Goal: Task Accomplishment & Management: Complete application form

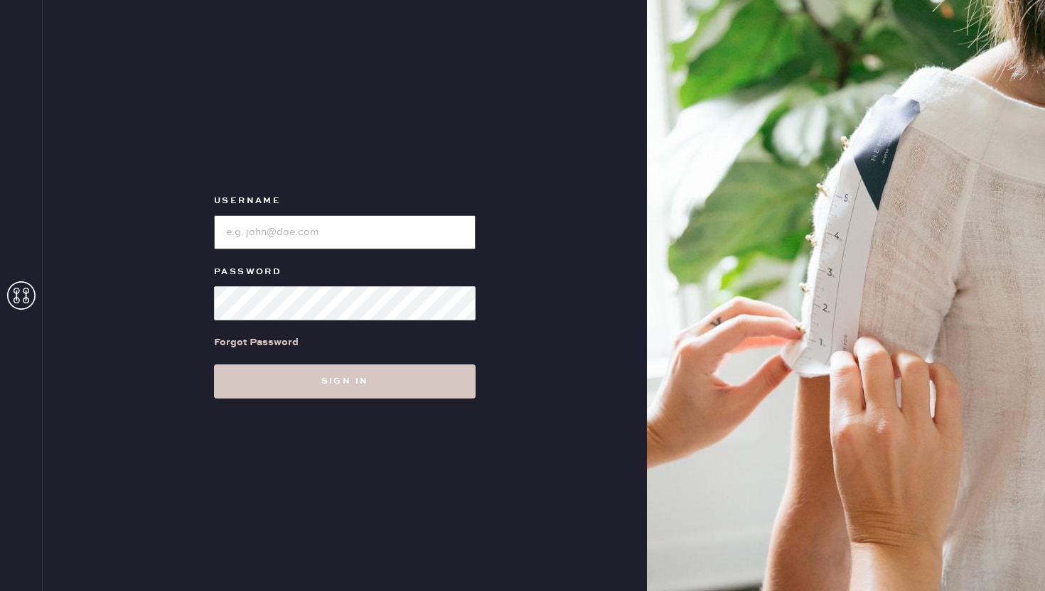
type input "REFORMATIONCHARLESTON"
click at [419, 230] on input "loginName" at bounding box center [345, 232] width 262 height 34
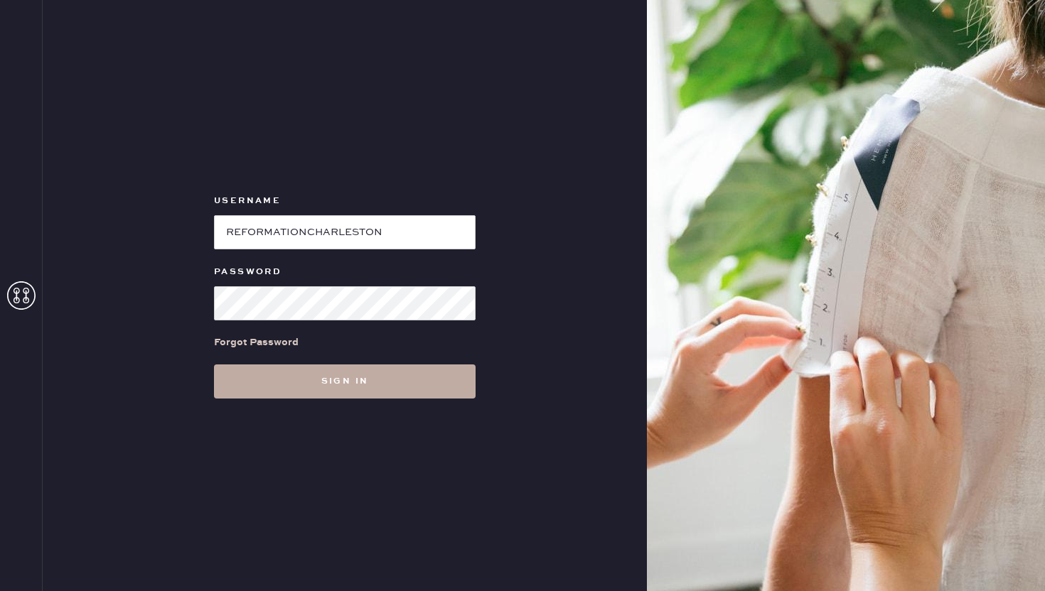
click at [351, 378] on button "Sign in" at bounding box center [345, 382] width 262 height 34
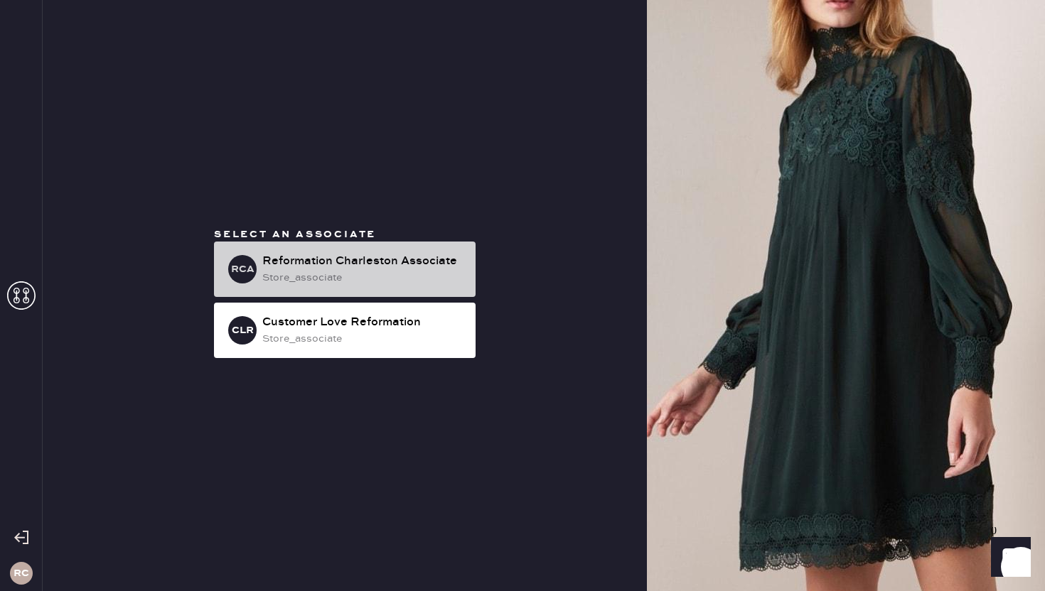
click at [402, 272] on div "store_associate" at bounding box center [363, 278] width 202 height 16
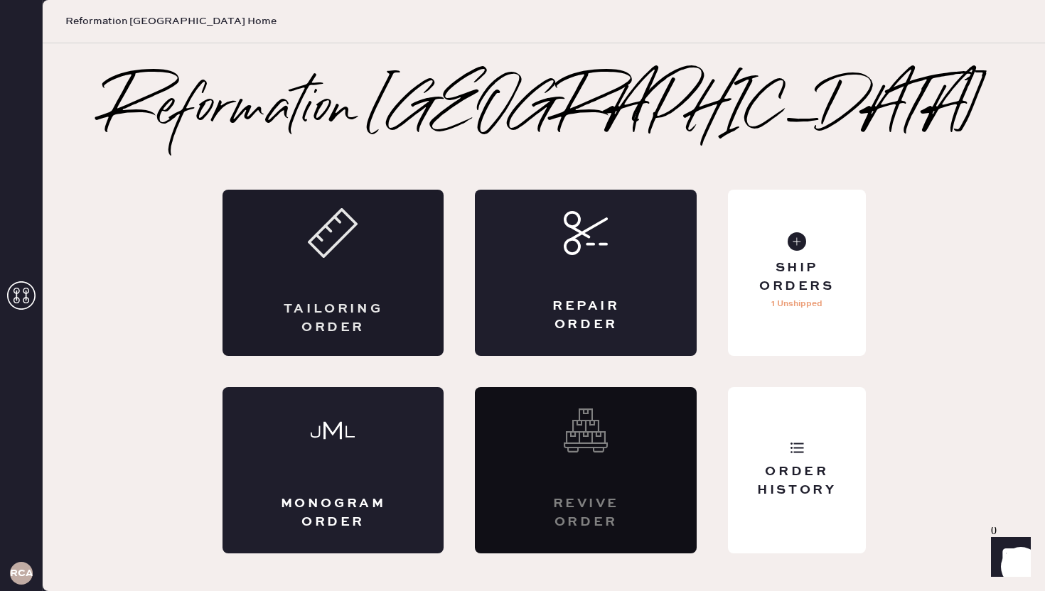
click at [368, 283] on div "Tailoring Order" at bounding box center [334, 273] width 222 height 166
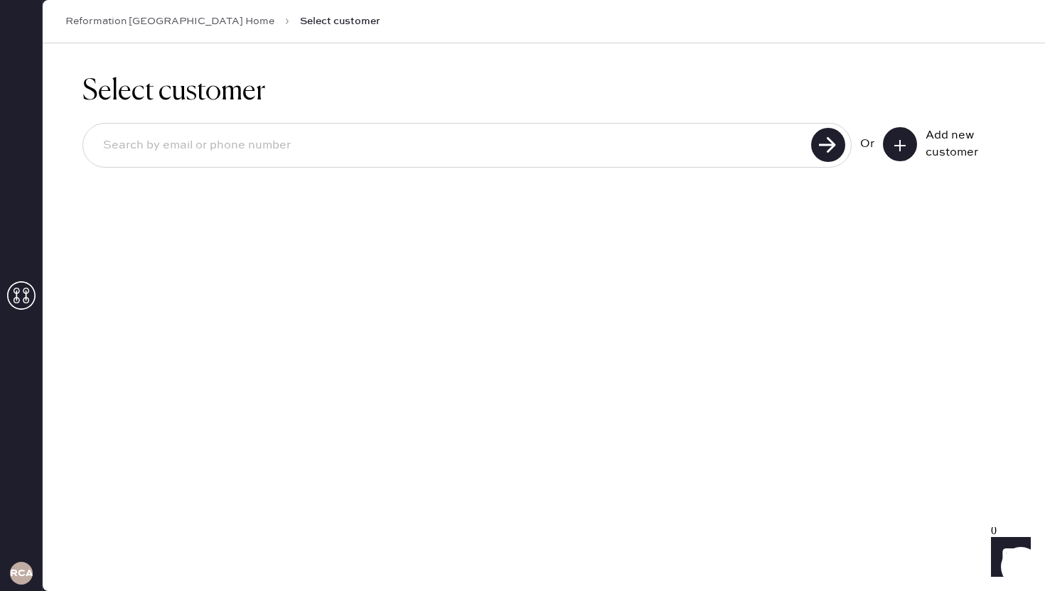
click at [906, 152] on button at bounding box center [900, 144] width 34 height 34
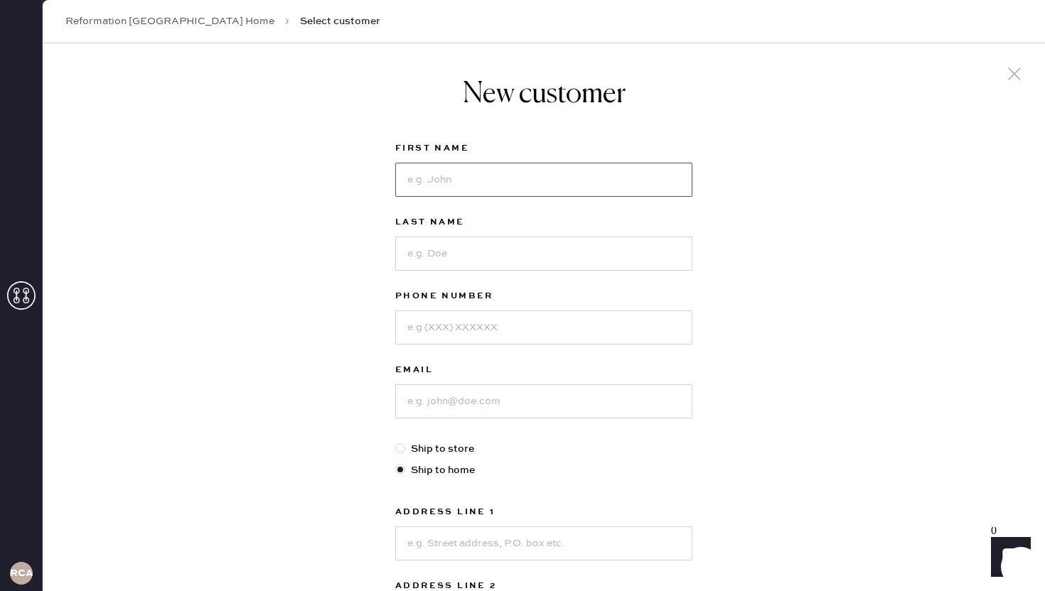
click at [559, 176] on input at bounding box center [543, 180] width 297 height 34
type input "[PERSON_NAME]"
click at [540, 245] on input at bounding box center [543, 254] width 297 height 34
click at [417, 323] on input at bounding box center [543, 328] width 297 height 34
paste input "[PHONE_NUMBER]"
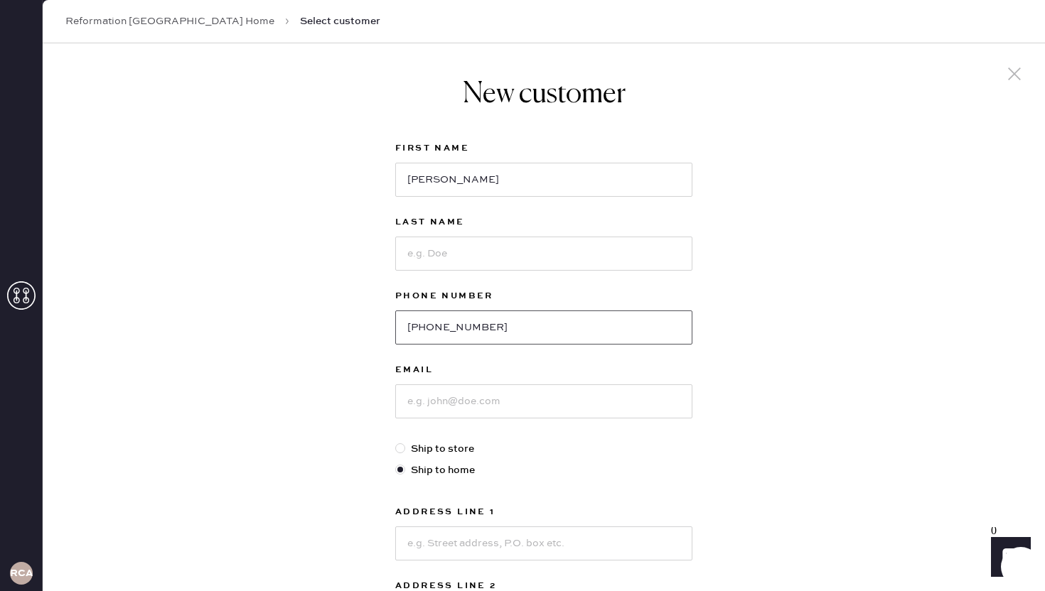
type input "[PHONE_NUMBER]"
click at [463, 399] on input at bounding box center [543, 402] width 297 height 34
paste input "[EMAIL_ADDRESS][DOMAIN_NAME]"
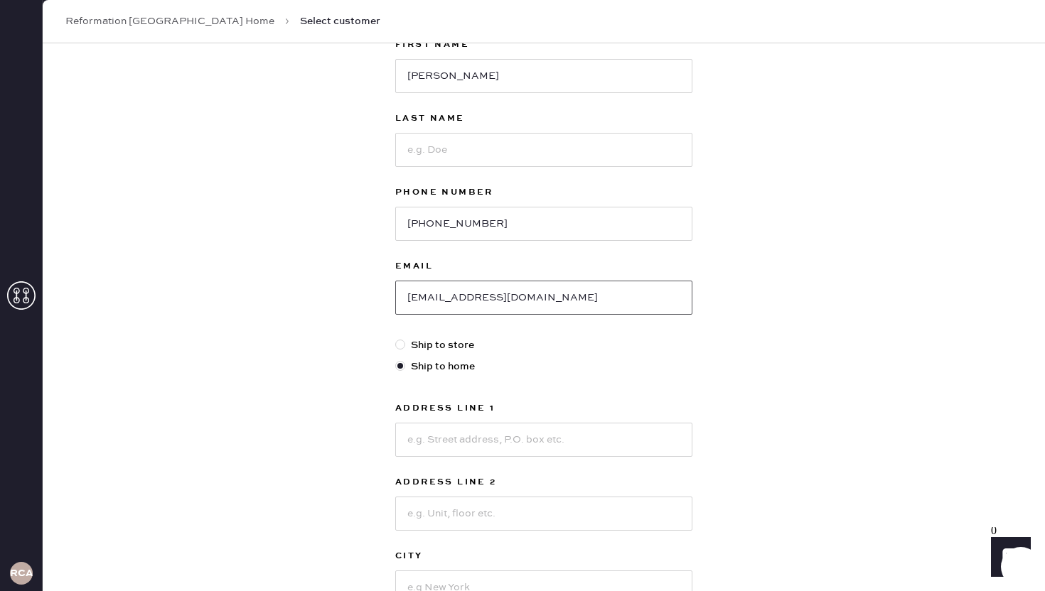
scroll to position [106, 0]
type input "[EMAIL_ADDRESS][DOMAIN_NAME]"
click at [447, 343] on label "Ship to store" at bounding box center [543, 344] width 297 height 16
click at [396, 336] on input "Ship to store" at bounding box center [395, 336] width 1 height 1
radio input "true"
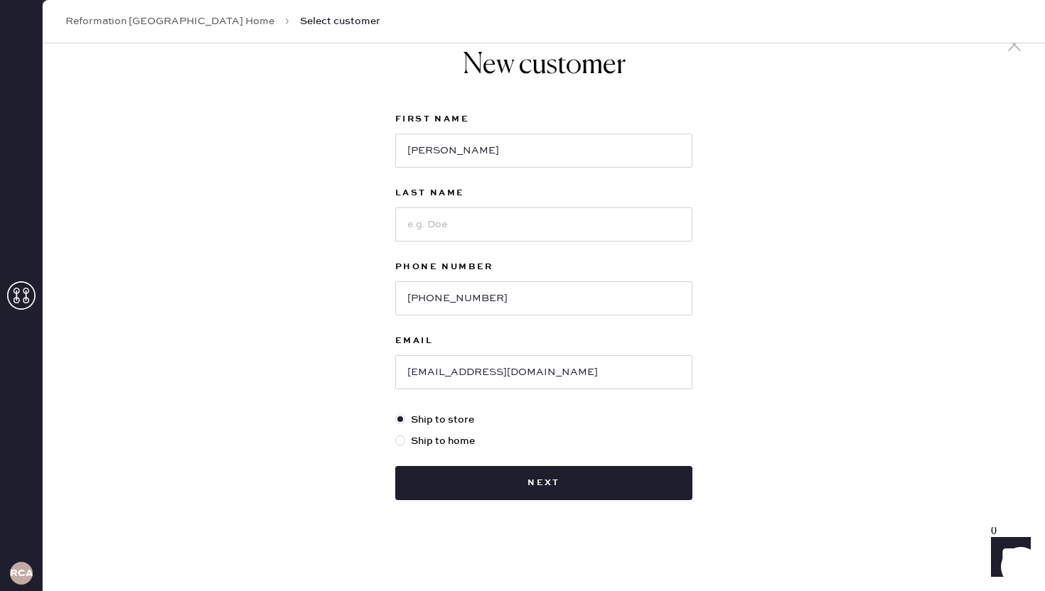
scroll to position [29, 0]
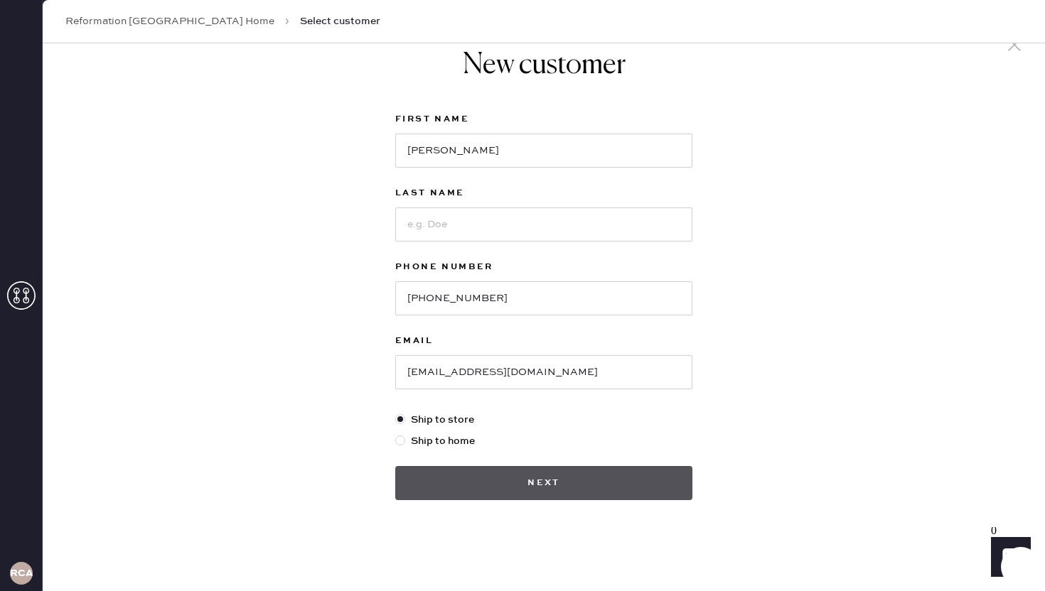
click at [527, 493] on button "Next" at bounding box center [543, 483] width 297 height 34
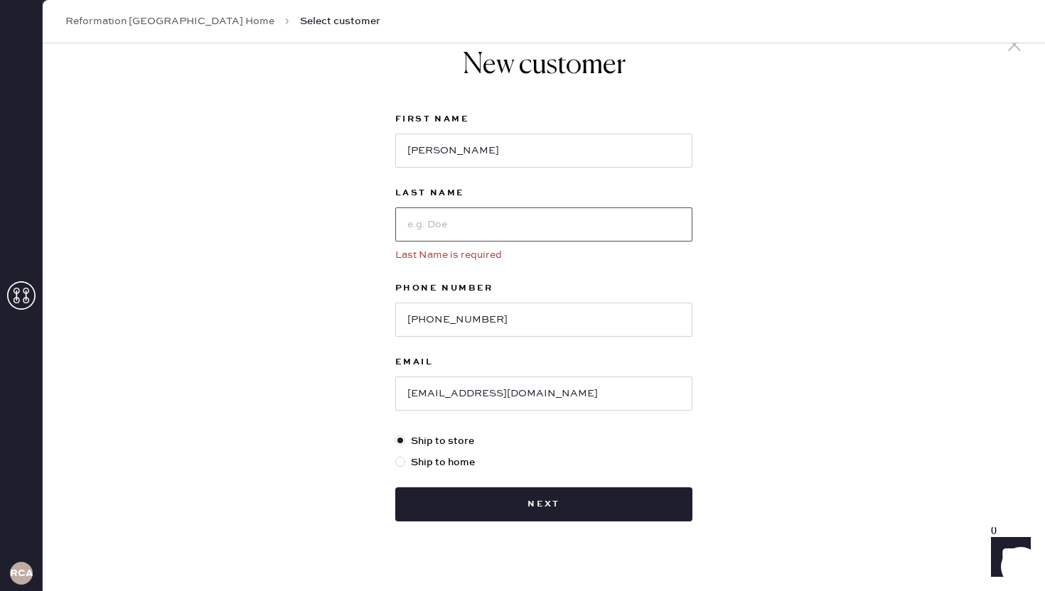
click at [648, 218] on input at bounding box center [543, 225] width 297 height 34
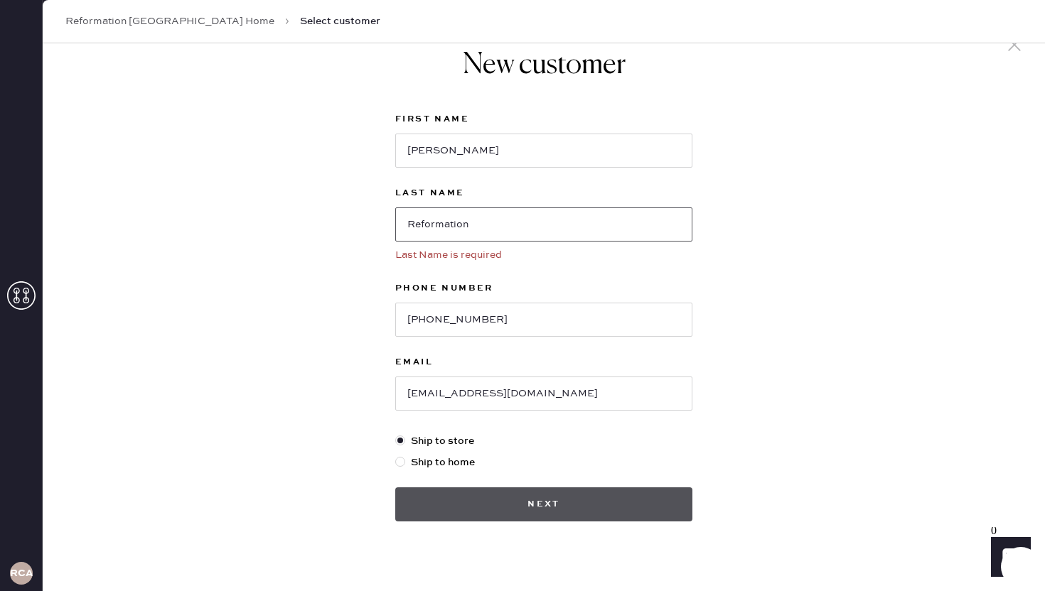
type input "Reformation"
click at [530, 495] on button "Next" at bounding box center [543, 505] width 297 height 34
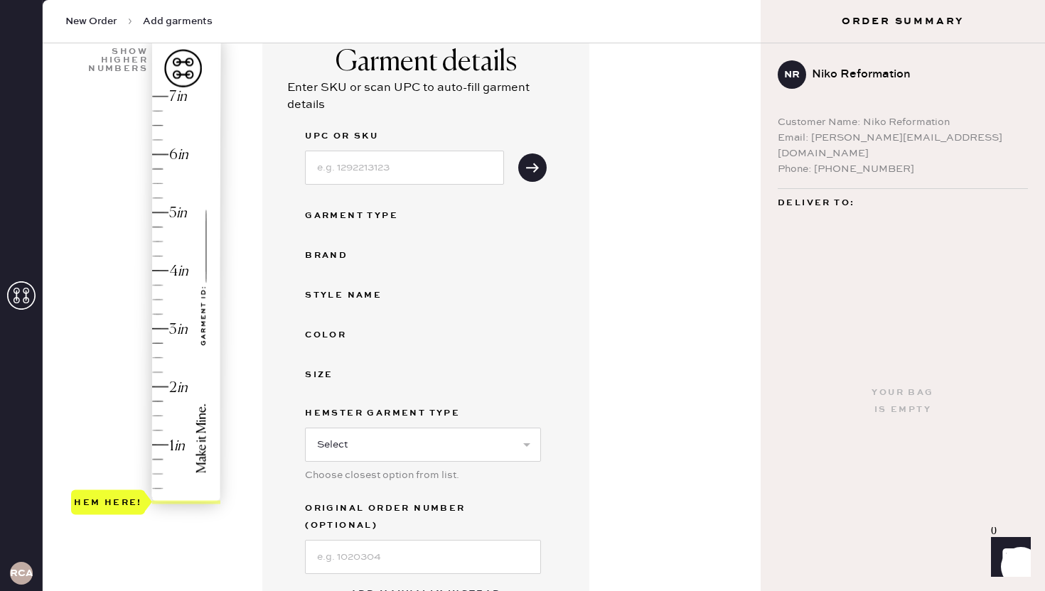
scroll to position [183, 0]
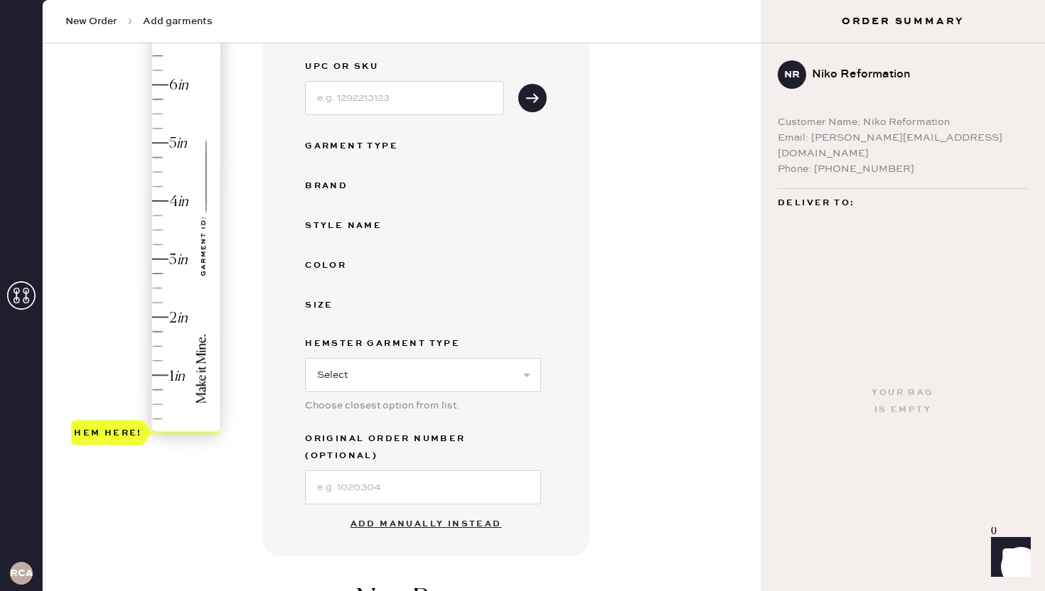
click at [449, 510] on button "Add manually instead" at bounding box center [426, 524] width 168 height 28
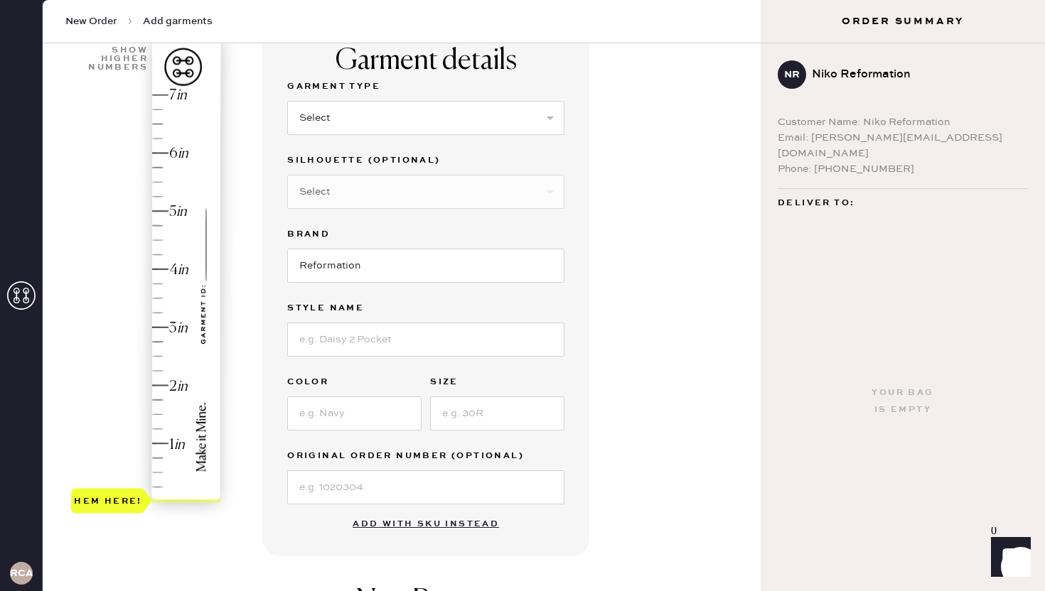
scroll to position [98, 0]
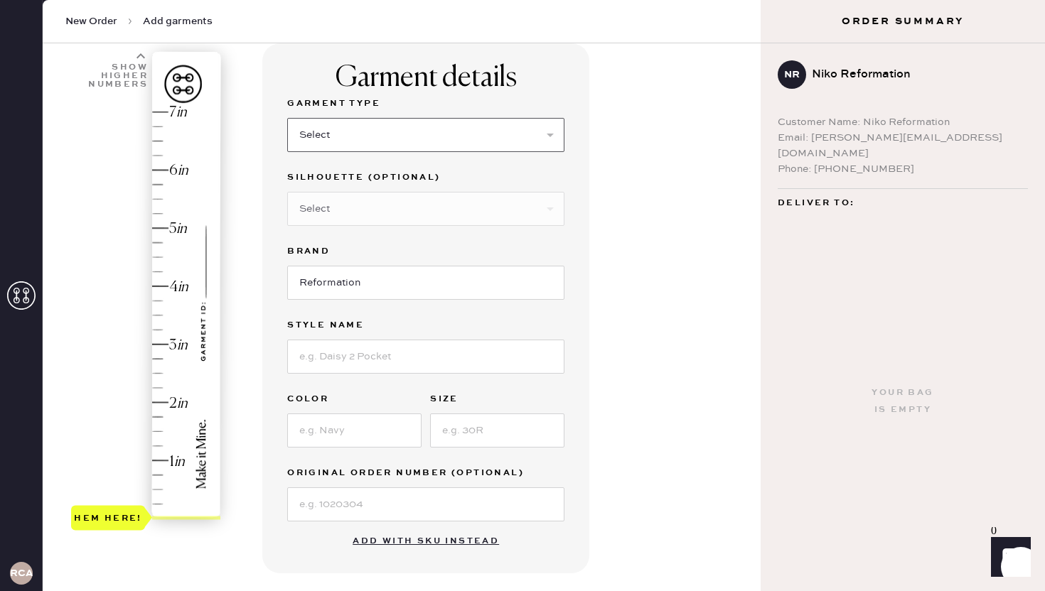
click at [393, 141] on select "Select Basic Skirt Jeans Leggings Pants Shorts Basic Sleeved Dress Basic Sleeve…" at bounding box center [425, 135] width 277 height 34
select select "2"
click at [287, 118] on select "Select Basic Skirt Jeans Leggings Pants Shorts Basic Sleeved Dress Basic Sleeve…" at bounding box center [425, 135] width 277 height 34
click at [372, 221] on select "Select Shorts Cropped Flare Boot Cut Straight Skinny Other" at bounding box center [425, 209] width 277 height 34
select select "other"
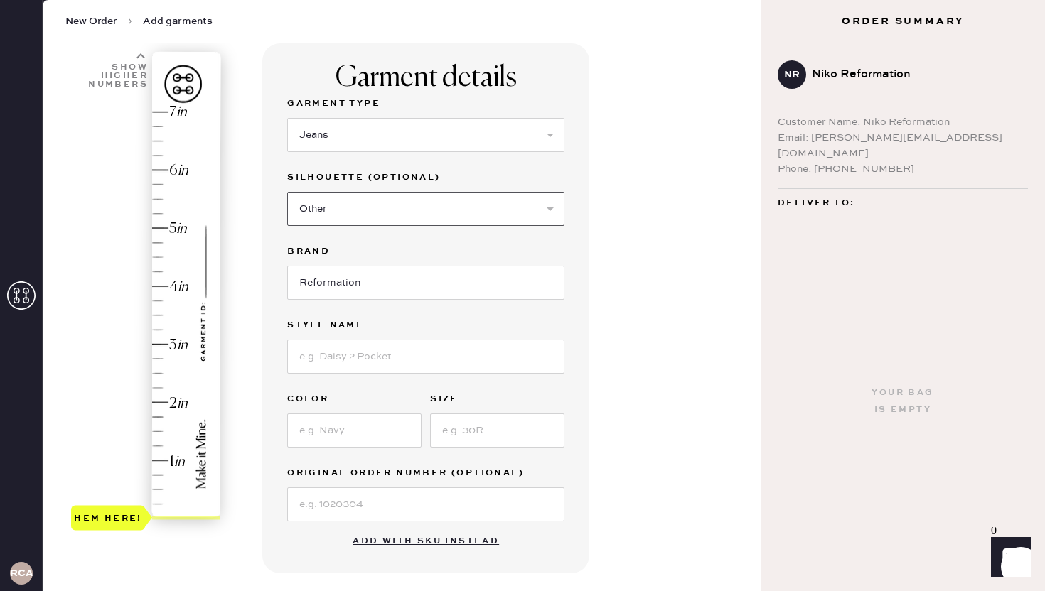
click at [287, 192] on select "Select Shorts Cropped Flare Boot Cut Straight Skinny Other" at bounding box center [425, 209] width 277 height 34
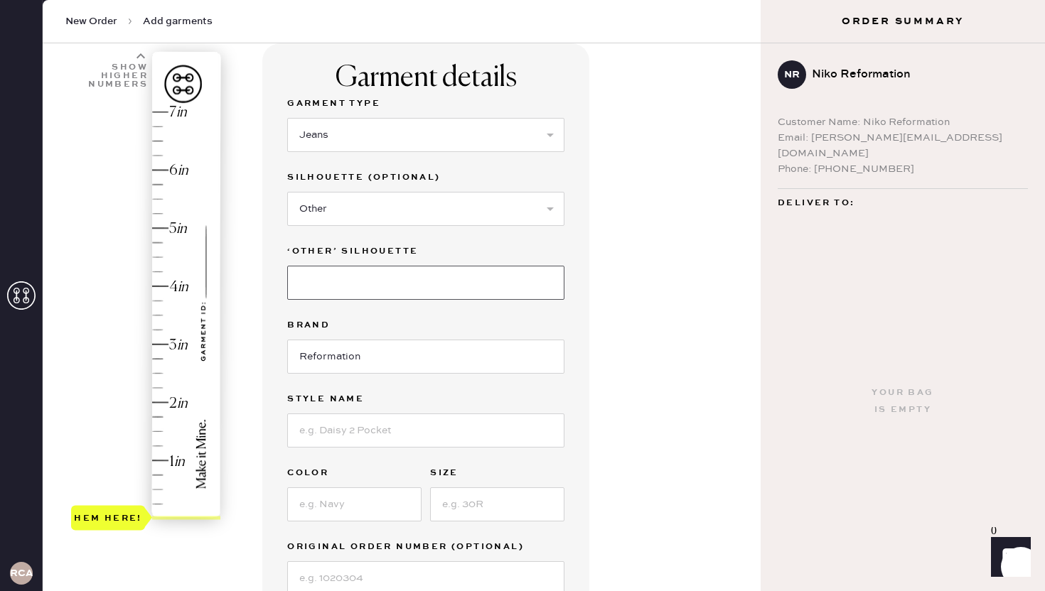
click at [366, 279] on input at bounding box center [425, 283] width 277 height 34
type input "Slouchy Wide Leg"
click at [316, 434] on input at bounding box center [425, 431] width 277 height 34
drag, startPoint x: 349, startPoint y: 434, endPoint x: 329, endPoint y: 429, distance: 20.5
click at [329, 429] on input "[PERSON_NAME] low rise slouchy wide leg" at bounding box center [425, 431] width 277 height 34
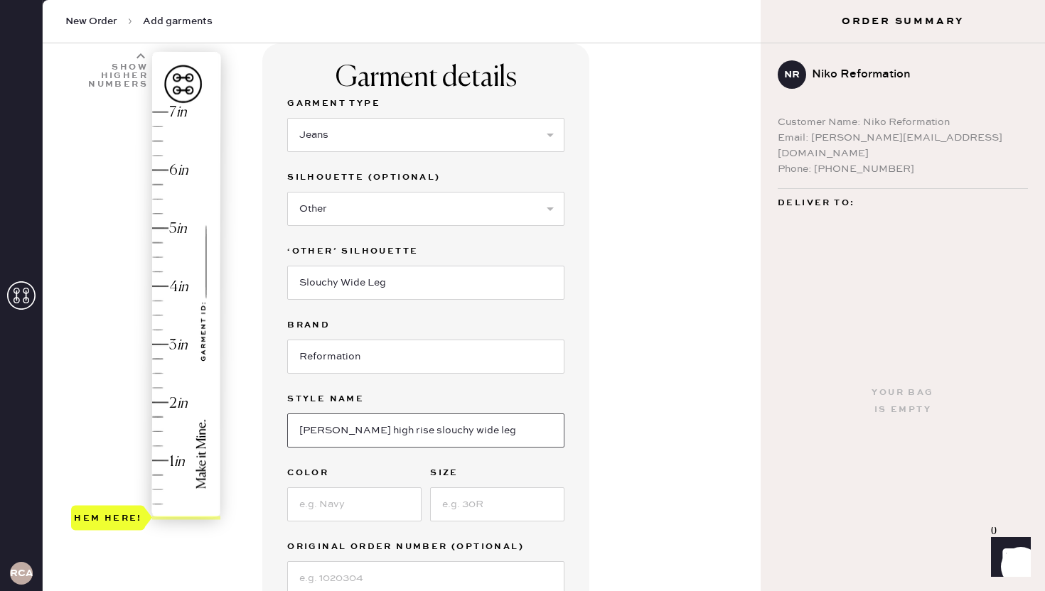
type input "[PERSON_NAME] high rise slouchy wide leg"
click at [328, 510] on input at bounding box center [354, 505] width 134 height 34
type input "[US_STATE]"
click at [476, 505] on input at bounding box center [497, 505] width 134 height 34
type input "25"
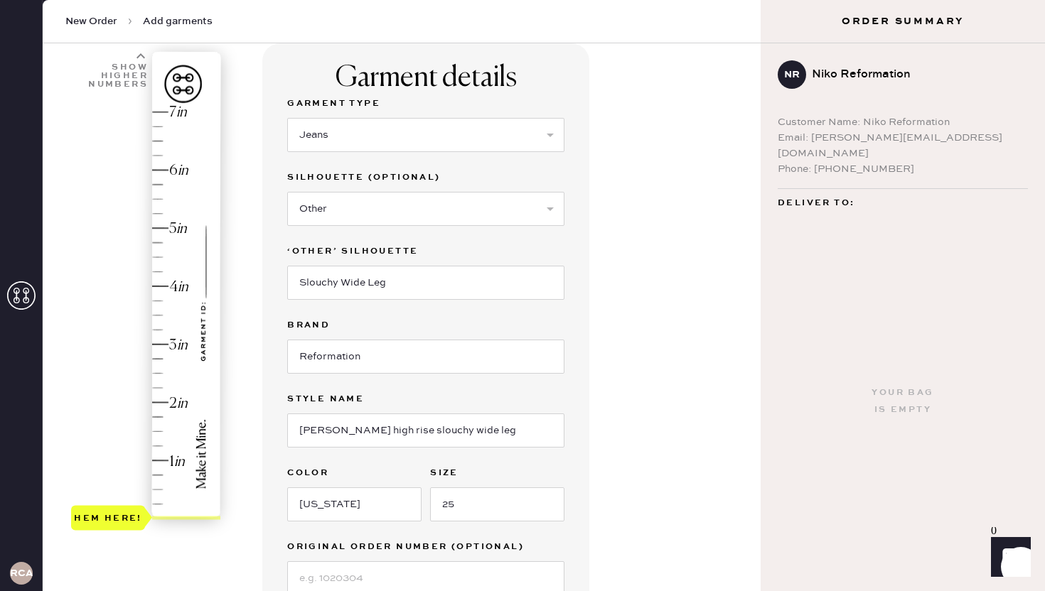
click at [626, 441] on div "Garment details Garment Type Select Basic Skirt Jeans Leggings Pants Shorts Bas…" at bounding box center [505, 483] width 487 height 881
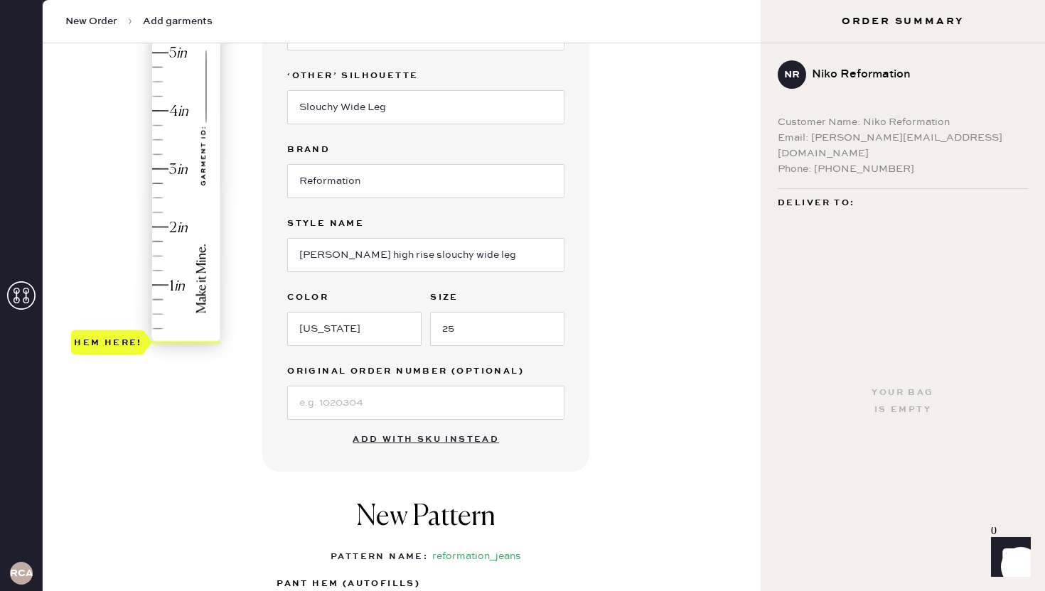
scroll to position [276, 0]
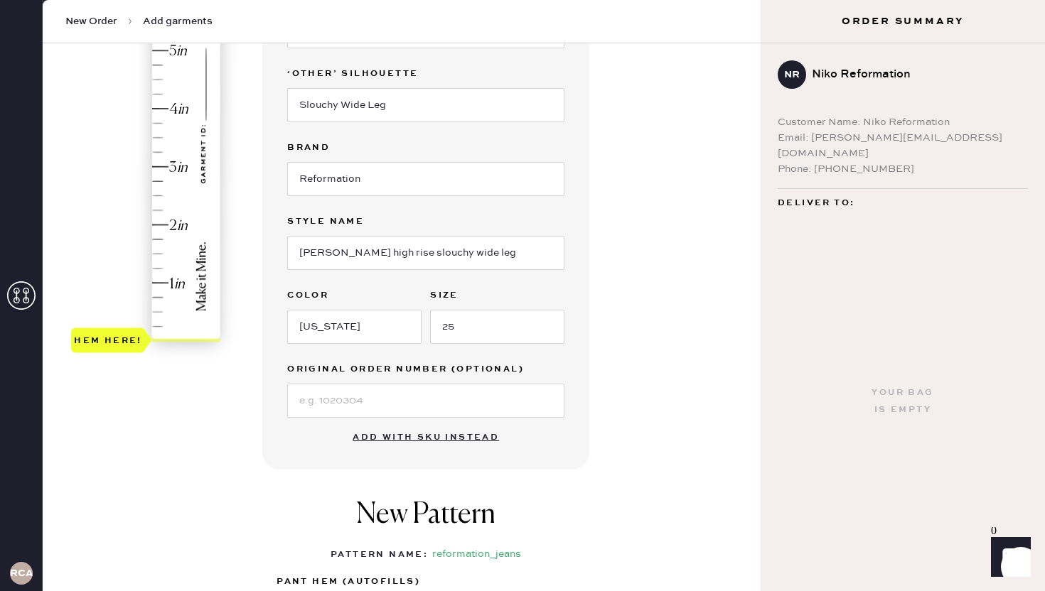
type input "1"
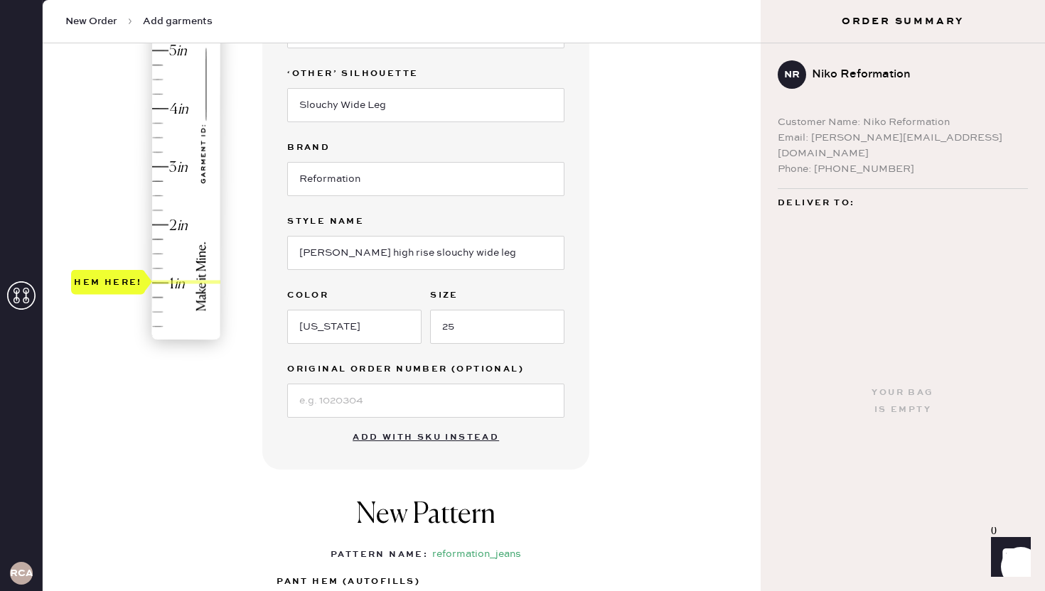
click at [162, 284] on div "Hem here!" at bounding box center [146, 137] width 151 height 419
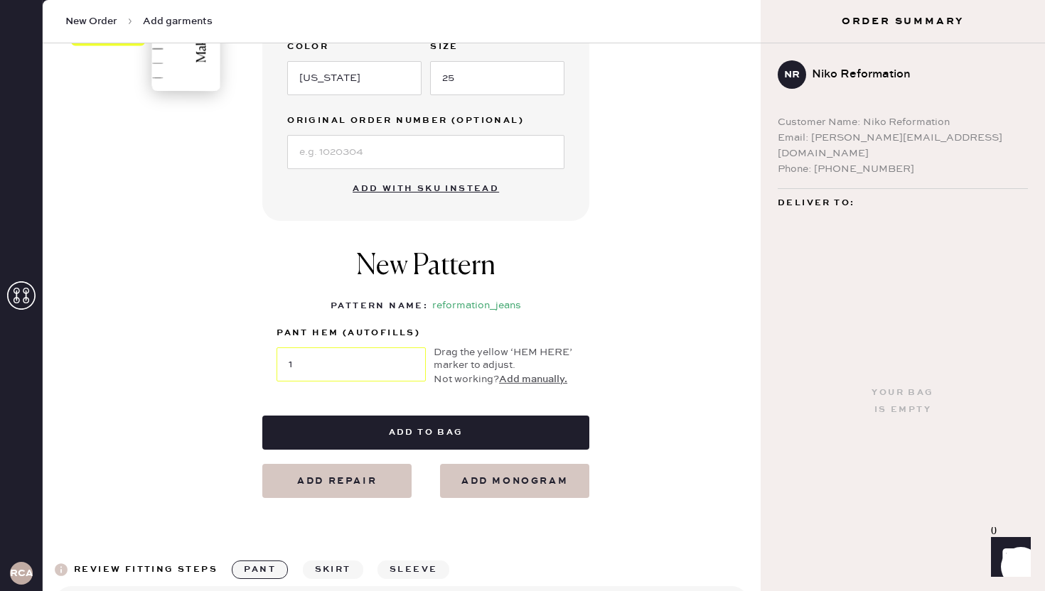
scroll to position [538, 0]
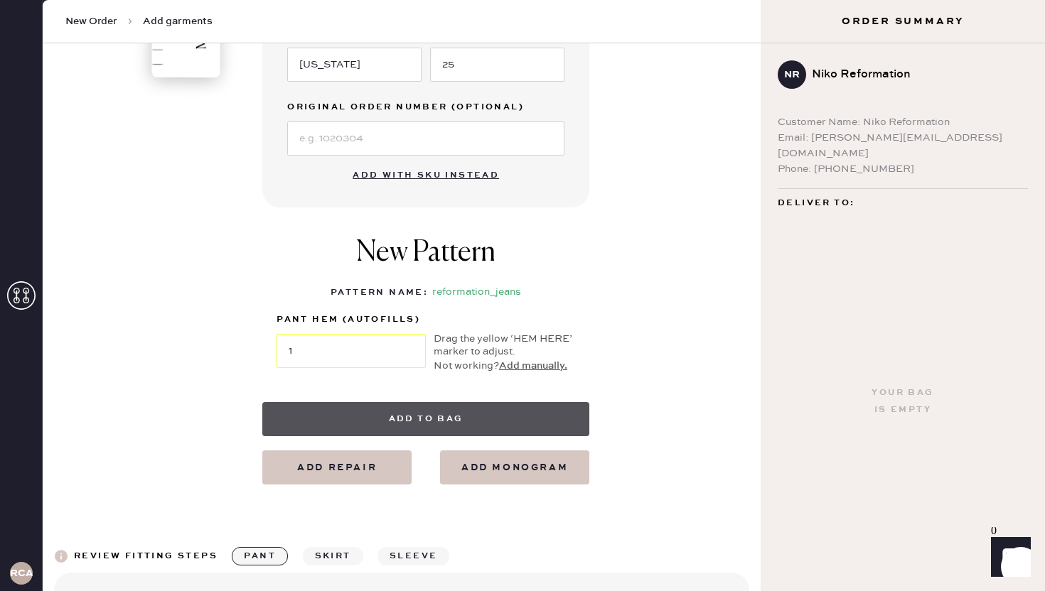
click at [414, 419] on button "Add to bag" at bounding box center [425, 419] width 327 height 34
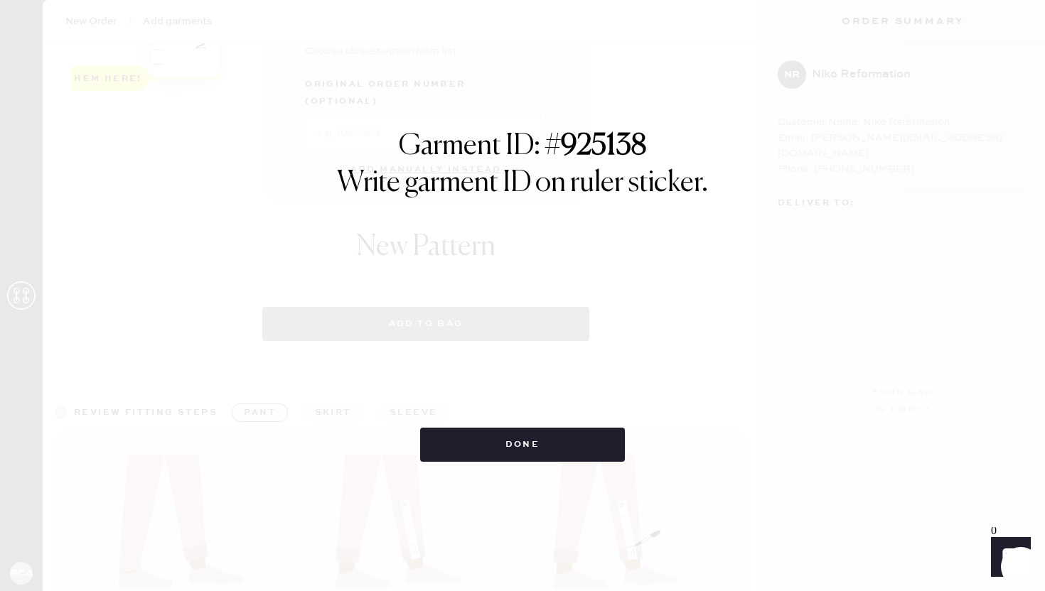
select select "2"
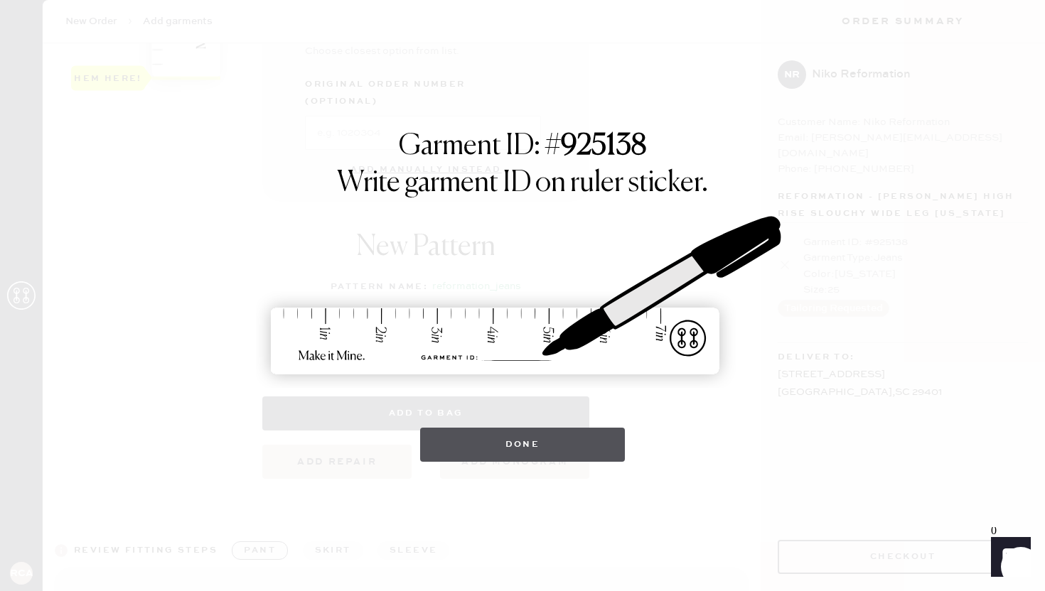
click at [488, 449] on button "Done" at bounding box center [522, 445] width 205 height 34
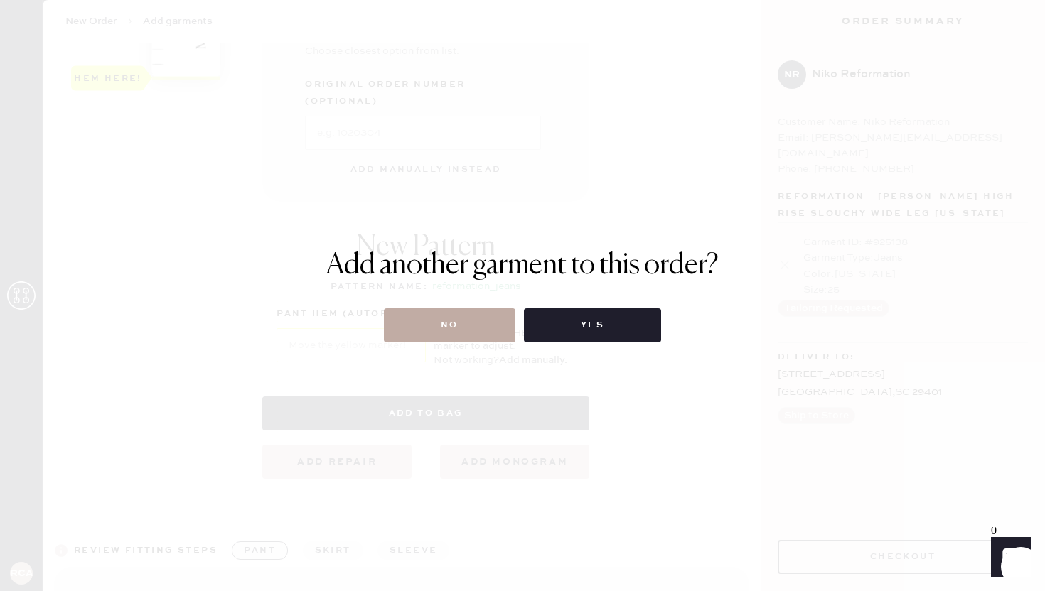
click at [488, 322] on button "No" at bounding box center [450, 326] width 132 height 34
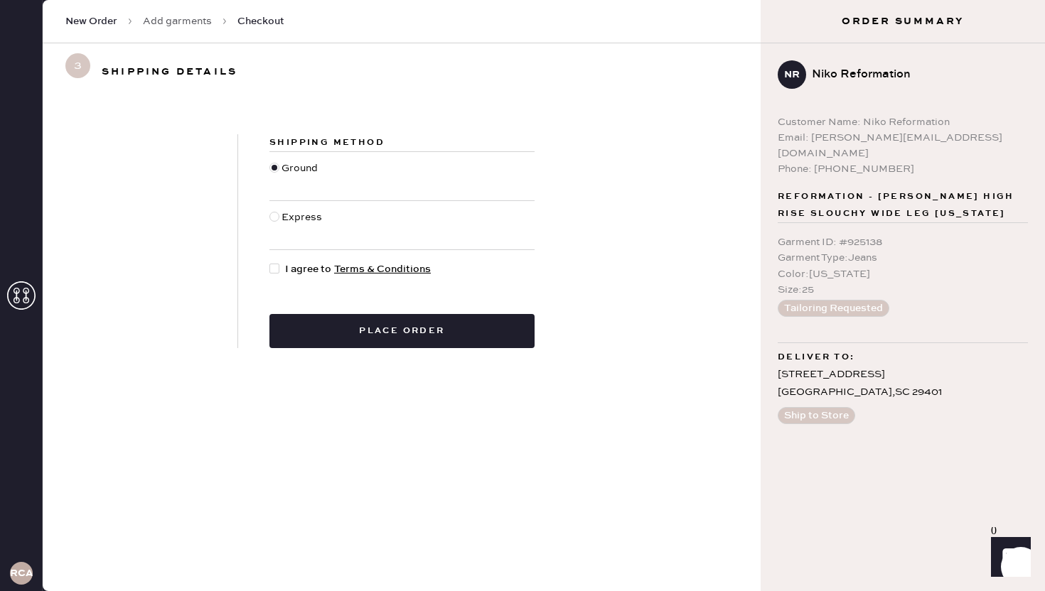
click at [275, 269] on div at bounding box center [274, 269] width 10 height 10
click at [270, 262] on input "I agree to Terms & Conditions" at bounding box center [269, 262] width 1 height 1
checkbox input "true"
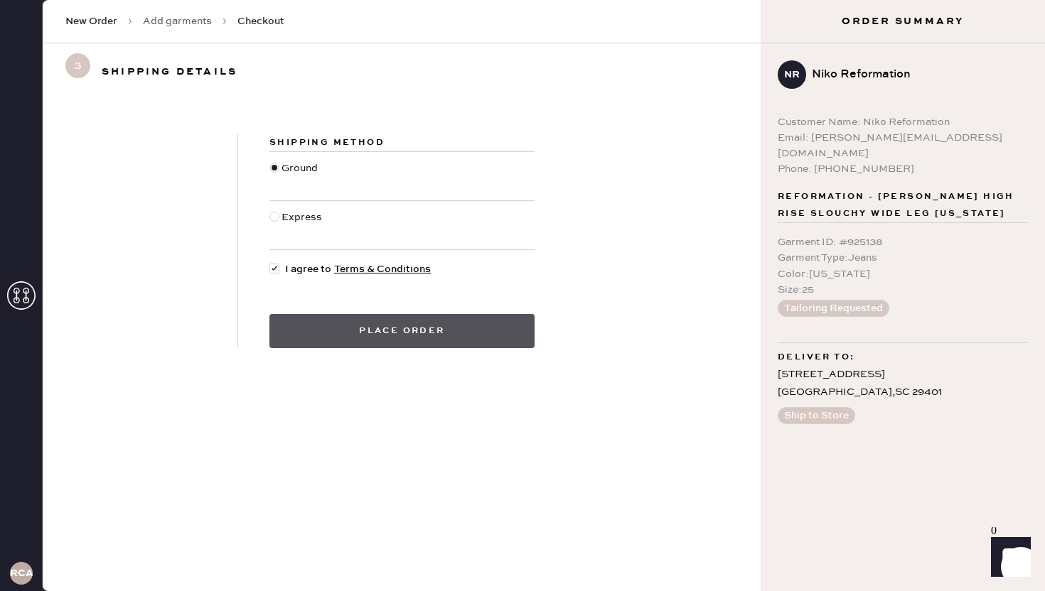
click at [389, 329] on button "Place order" at bounding box center [401, 331] width 265 height 34
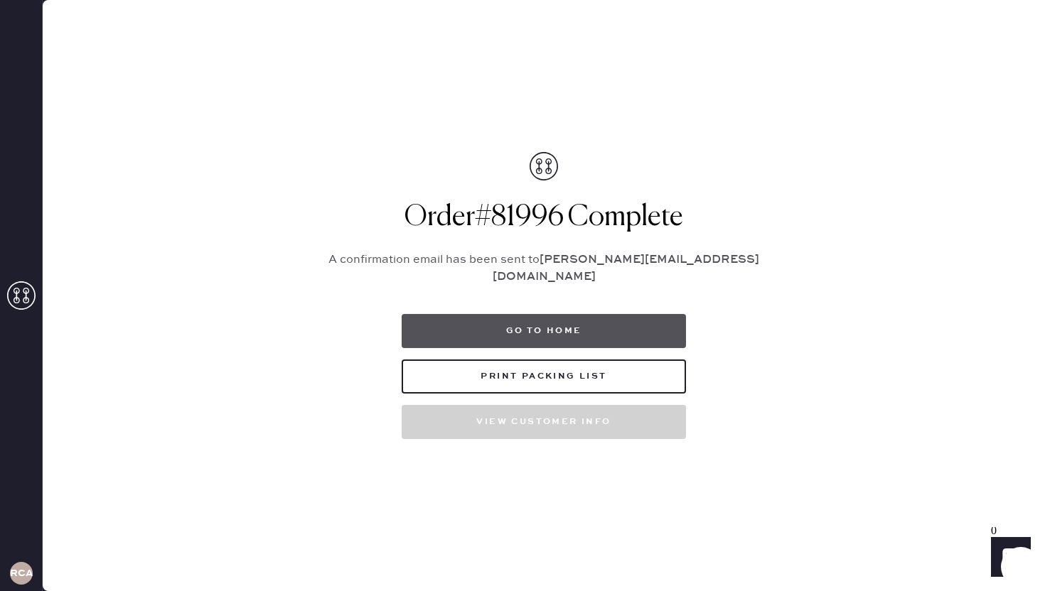
click at [547, 323] on button "Go to home" at bounding box center [544, 331] width 284 height 34
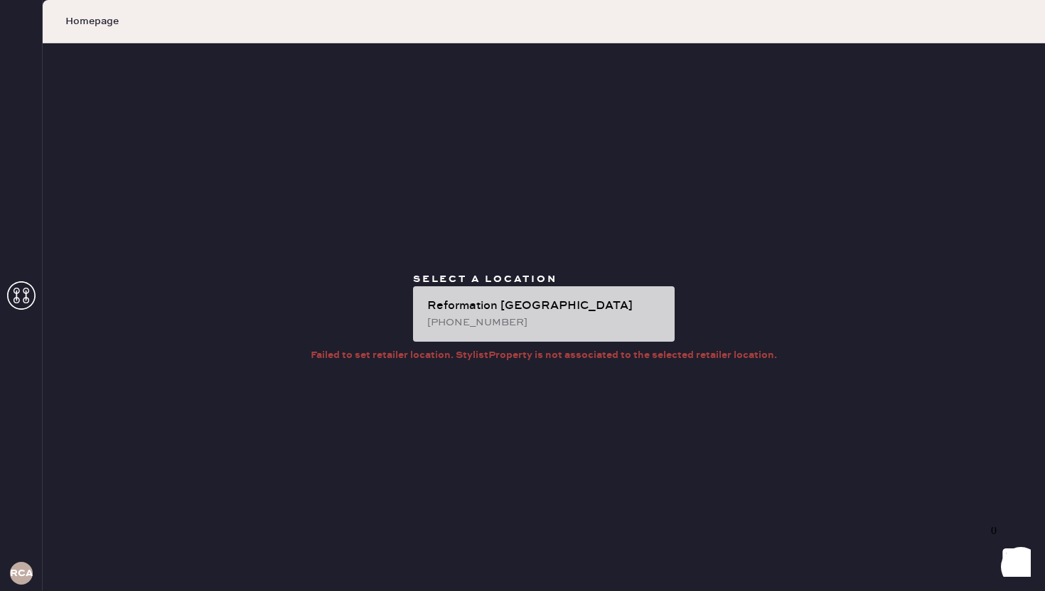
click at [529, 308] on div "Reformation [GEOGRAPHIC_DATA]" at bounding box center [545, 306] width 236 height 17
click at [535, 331] on div "Reformation [GEOGRAPHIC_DATA] [PHONE_NUMBER]" at bounding box center [544, 313] width 262 height 55
